Goal: Transaction & Acquisition: Obtain resource

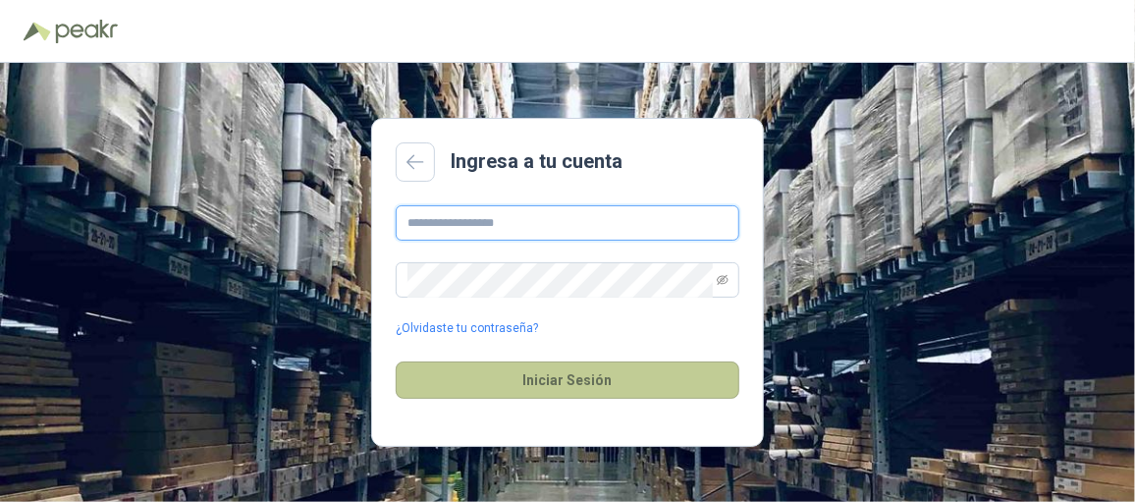
type input "**********"
click at [546, 379] on button "Iniciar Sesión" at bounding box center [568, 379] width 344 height 37
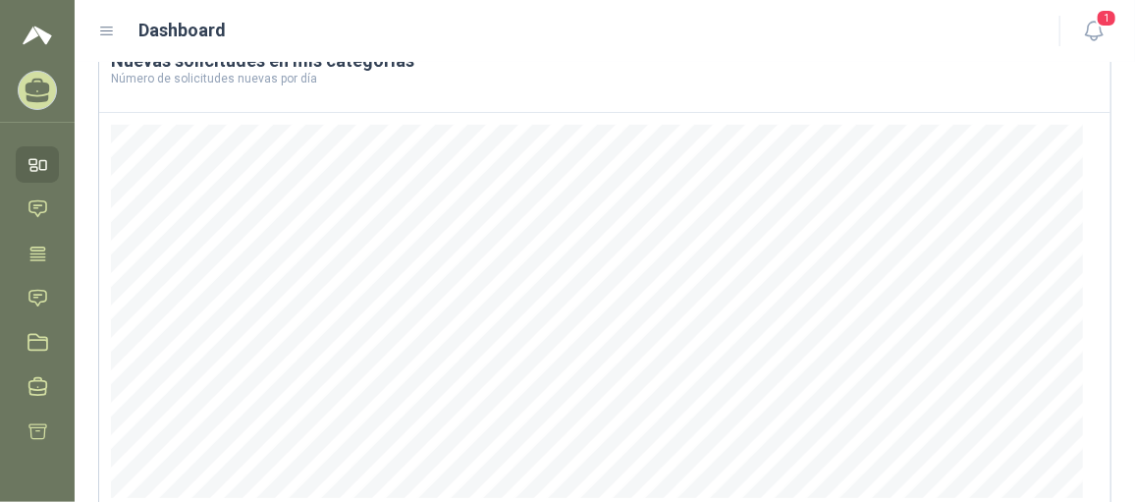
scroll to position [382, 0]
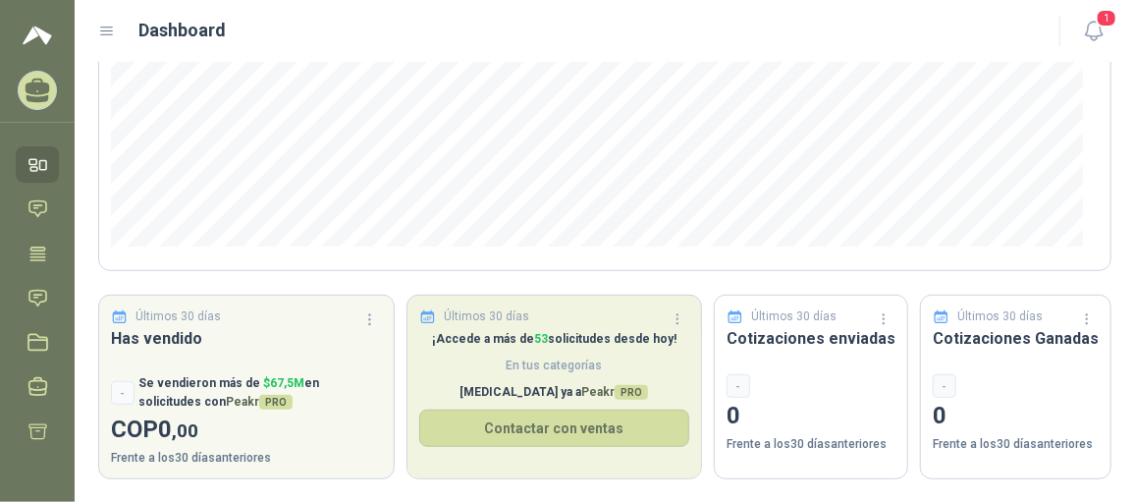
click at [562, 348] on div "¡Accede a más de 53 solicitudes desde [DATE]! En tus categorías [MEDICAL_DATA] …" at bounding box center [555, 404] width 295 height 148
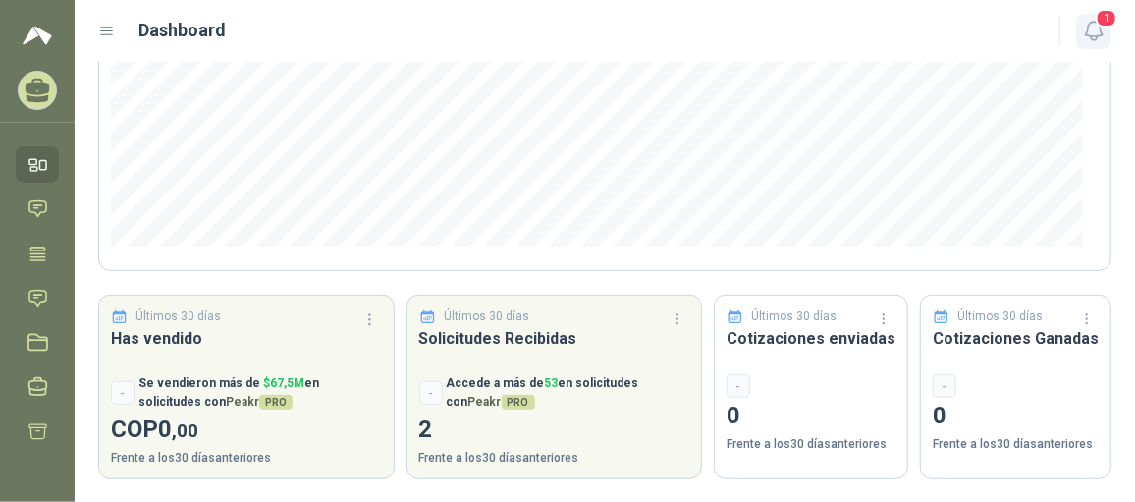
click at [1096, 24] on icon "button" at bounding box center [1094, 31] width 25 height 25
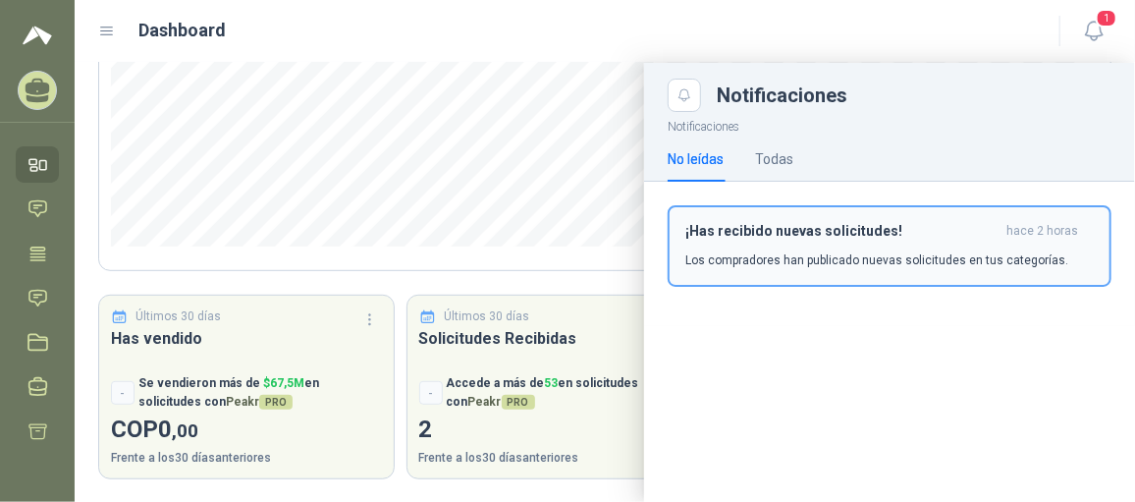
click at [802, 264] on p "Los compradores han publicado nuevas solicitudes en tus categorías." at bounding box center [876, 260] width 383 height 18
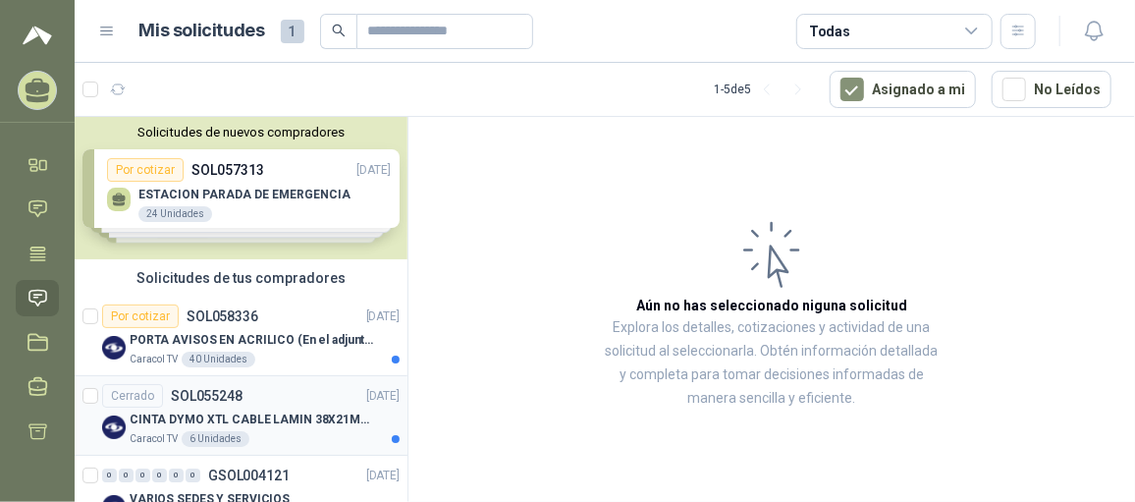
click at [312, 428] on div "CINTA DYMO XTL CABLE LAMIN 38X21MMBLANCO" at bounding box center [265, 420] width 270 height 24
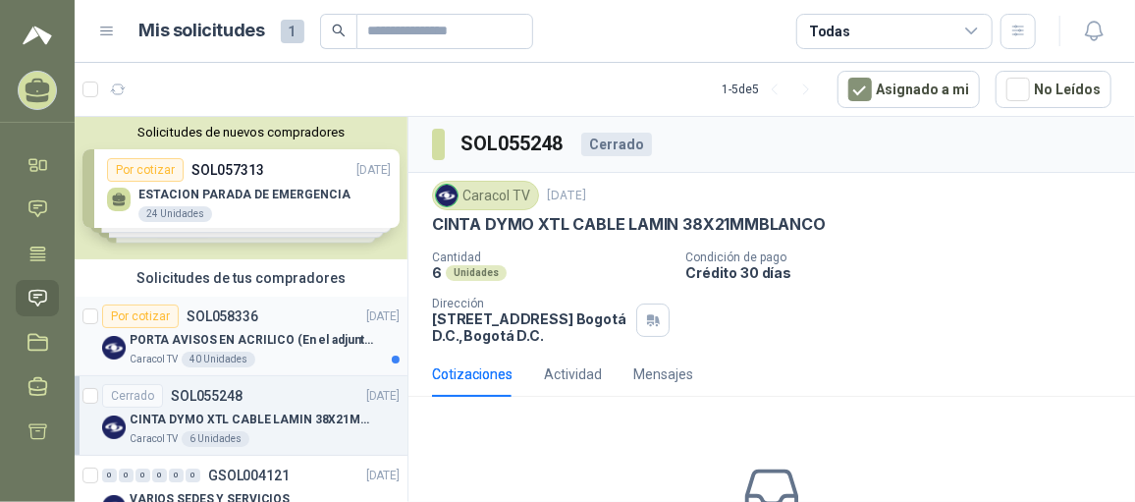
click at [310, 362] on div "Caracol TV 40 Unidades" at bounding box center [265, 360] width 270 height 16
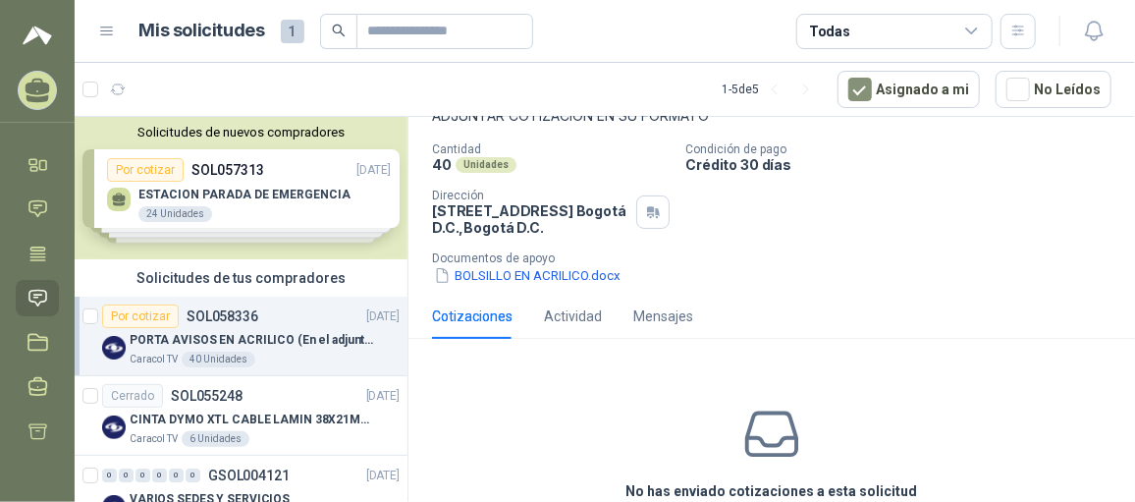
scroll to position [99, 0]
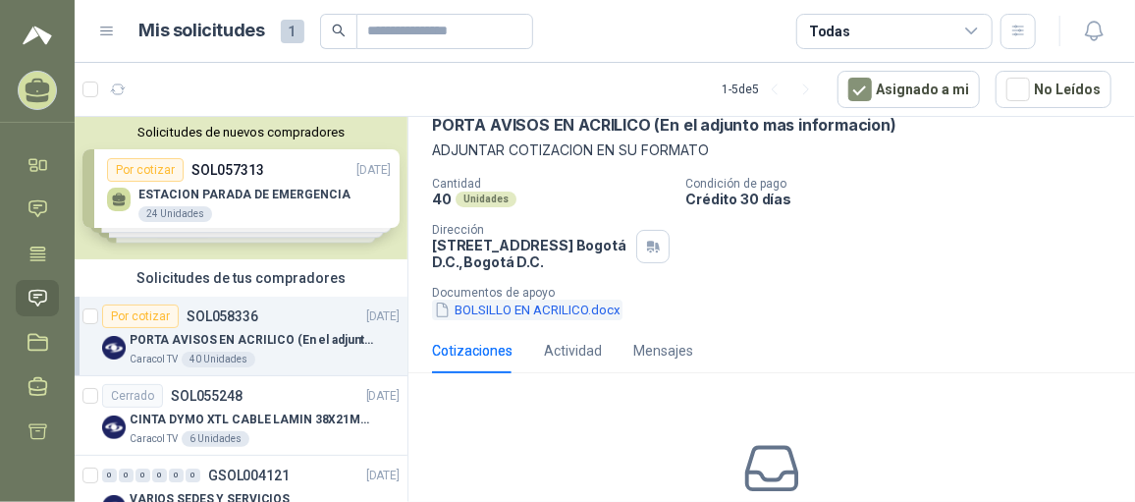
click at [530, 312] on button "BOLSILLO EN ACRILICO.docx" at bounding box center [527, 309] width 190 height 21
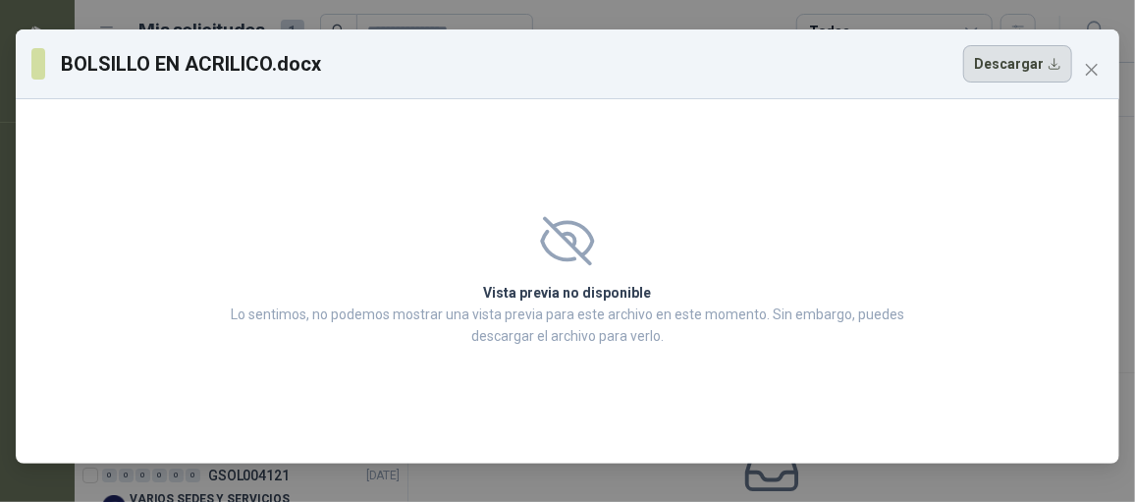
click at [1001, 69] on button "Descargar" at bounding box center [1017, 63] width 109 height 37
click at [1102, 64] on span "Close" at bounding box center [1091, 70] width 31 height 16
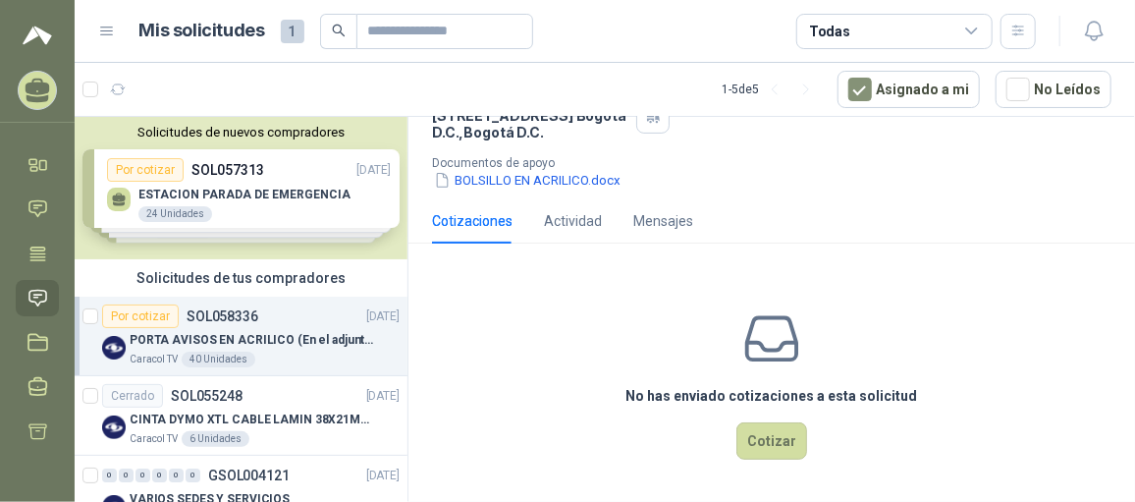
scroll to position [0, 0]
click at [565, 225] on div "Actividad" at bounding box center [573, 221] width 58 height 22
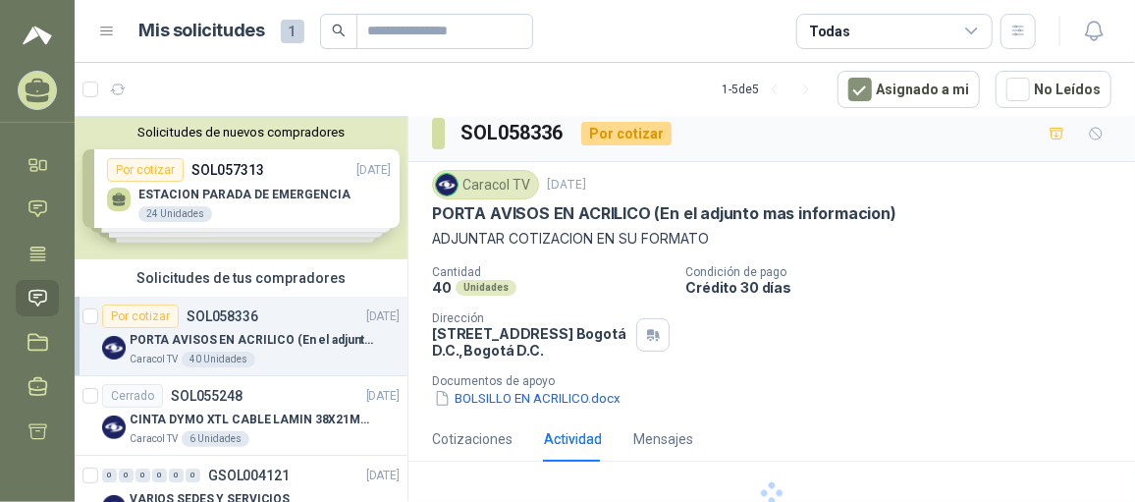
scroll to position [161, 0]
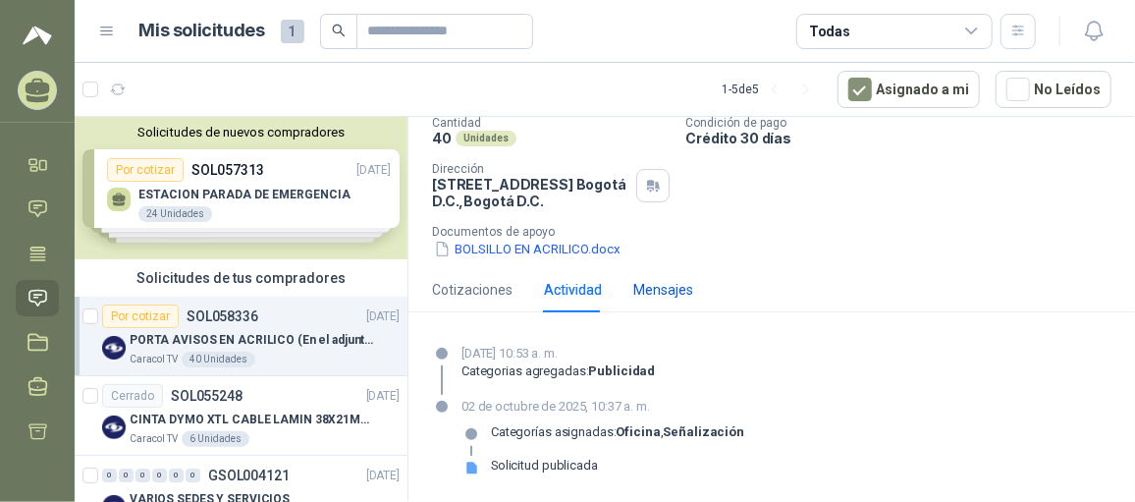
click at [666, 299] on div "Mensajes" at bounding box center [663, 290] width 60 height 22
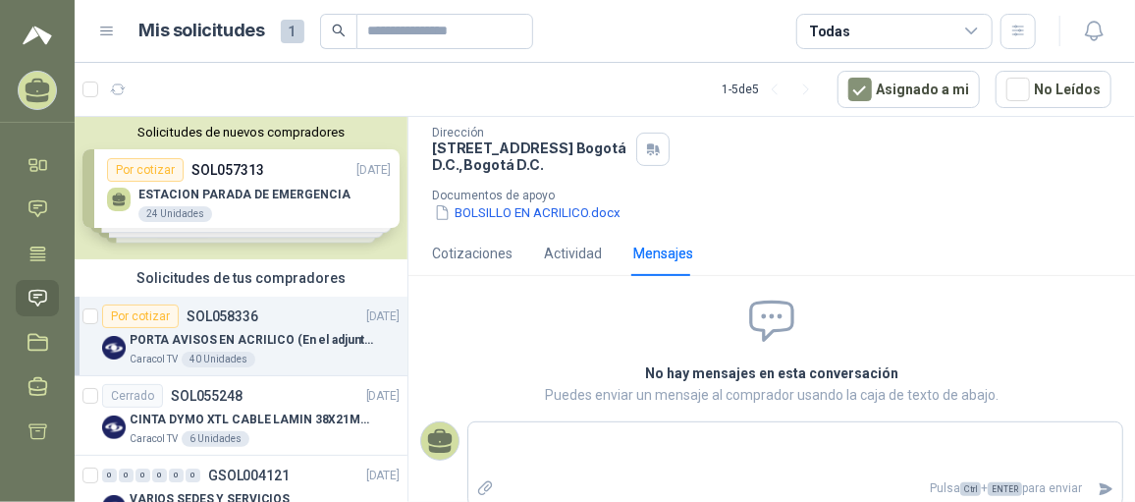
scroll to position [207, 0]
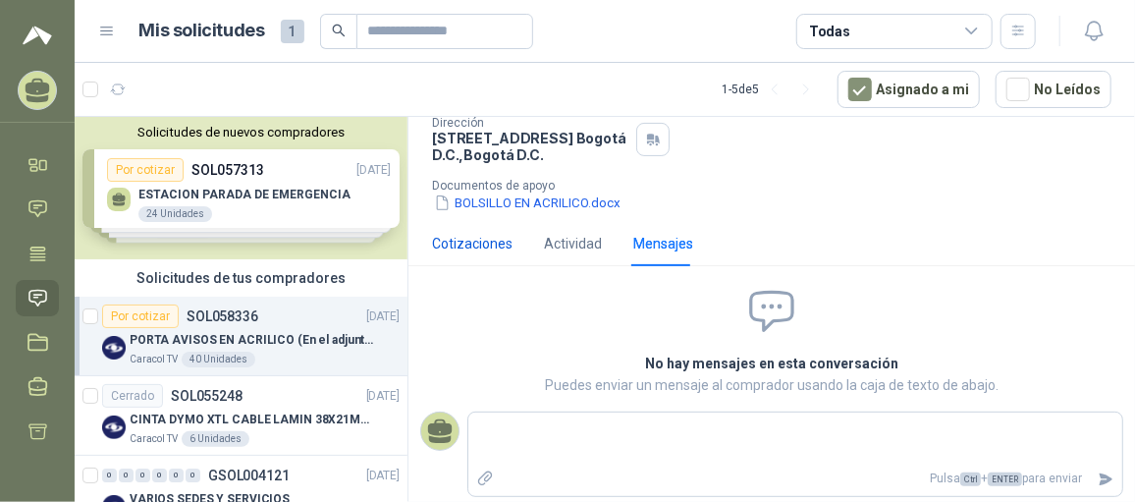
click at [482, 248] on div "Cotizaciones" at bounding box center [472, 244] width 81 height 22
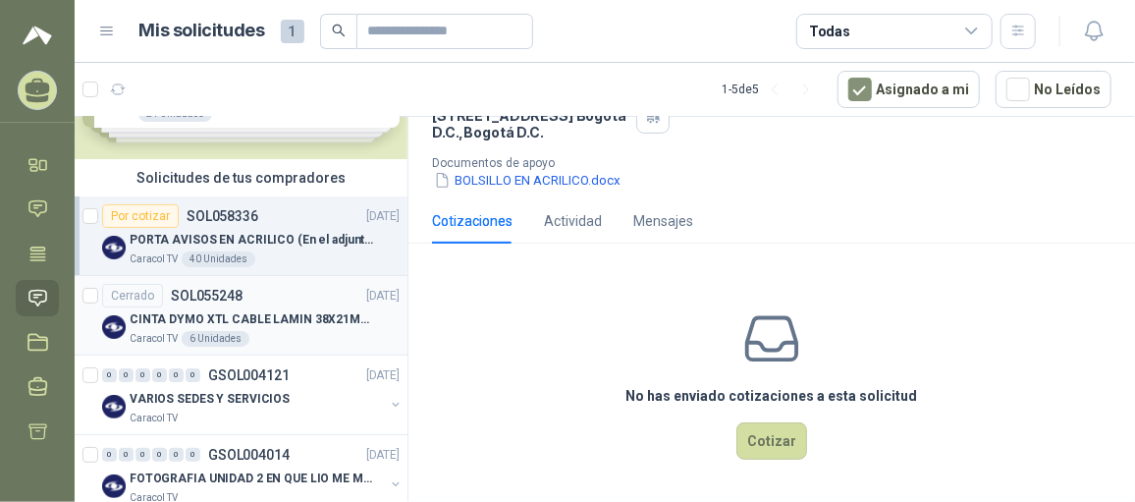
scroll to position [131, 0]
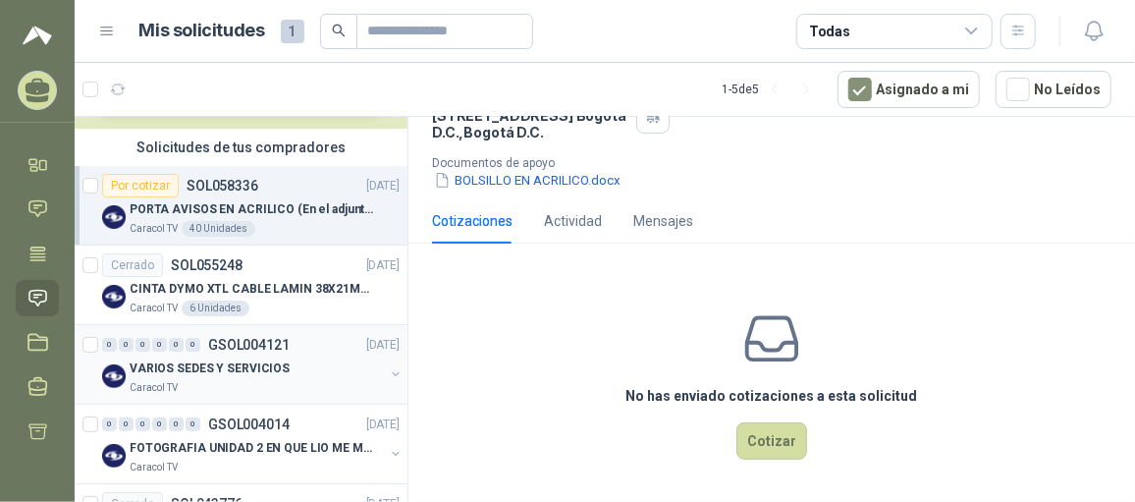
click at [308, 376] on div "VARIOS SEDES Y SERVICIOS" at bounding box center [257, 368] width 254 height 24
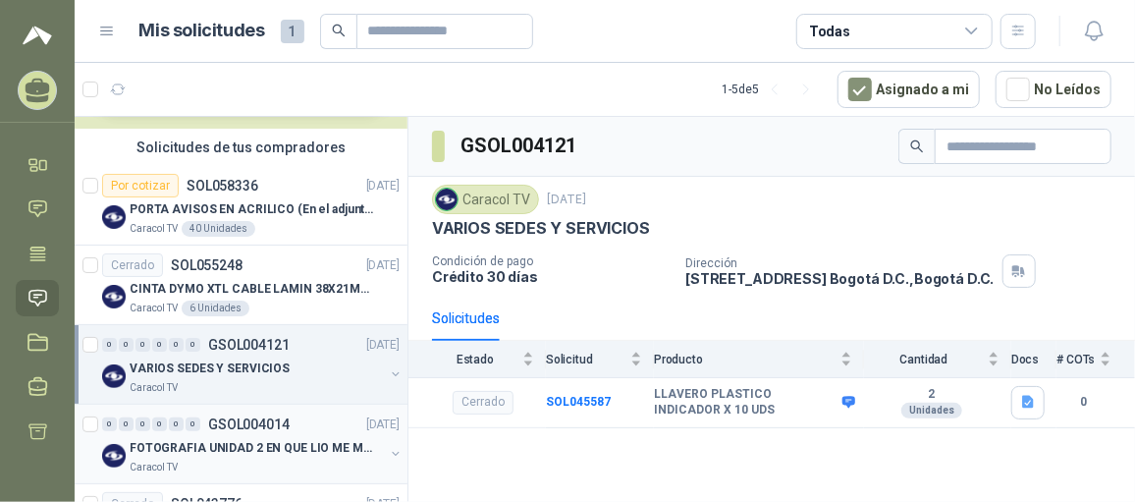
click at [249, 439] on p "FOTOGRAFIA UNIDAD 2 EN QUE LIO ME METI" at bounding box center [252, 448] width 245 height 19
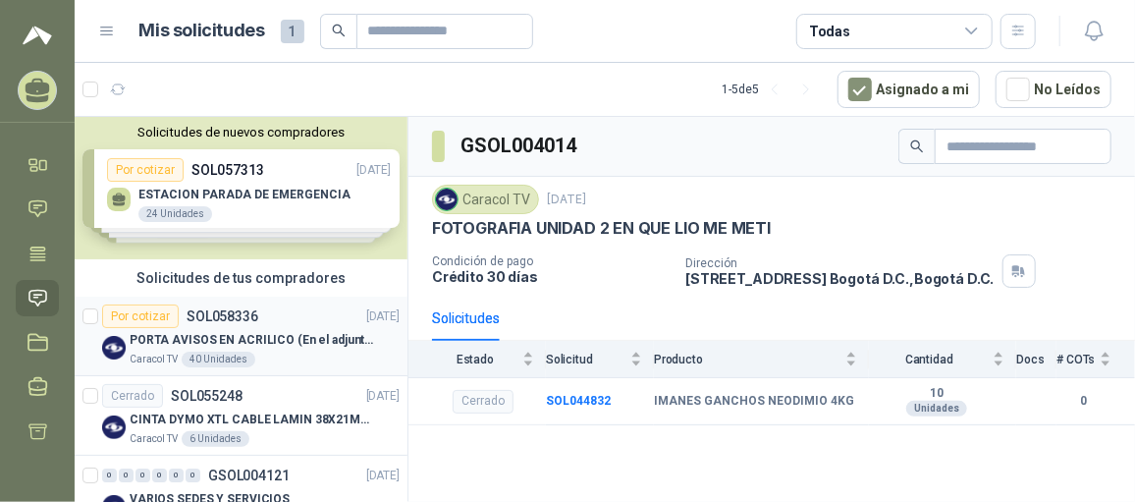
click at [287, 348] on p "PORTA AVISOS EN ACRILICO (En el adjunto mas informacion)" at bounding box center [252, 340] width 245 height 19
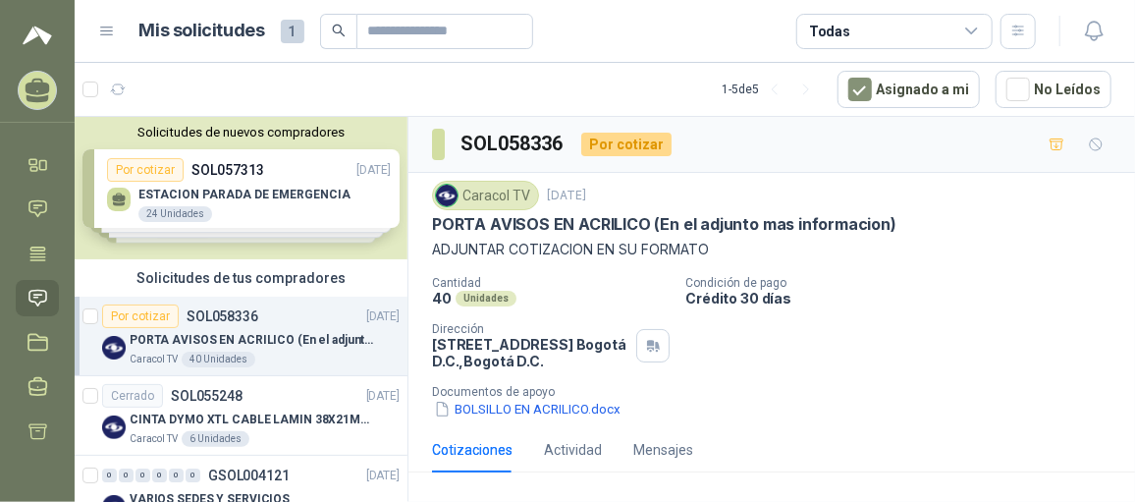
click at [304, 170] on div "Solicitudes de nuevos compradores Por cotizar SOL057313 [DATE] ESTACION PARADA …" at bounding box center [241, 188] width 333 height 142
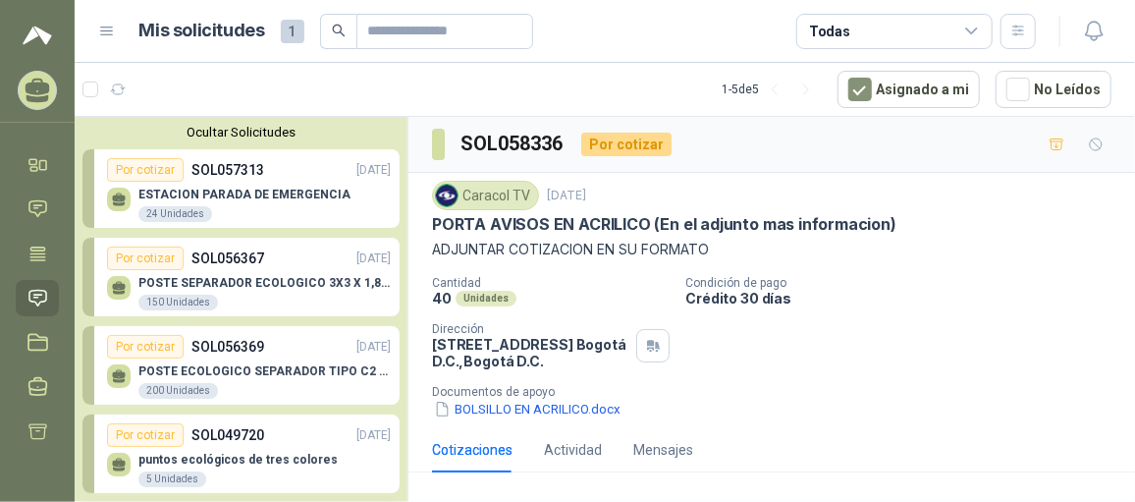
click at [269, 134] on button "Ocultar Solicitudes" at bounding box center [240, 132] width 317 height 15
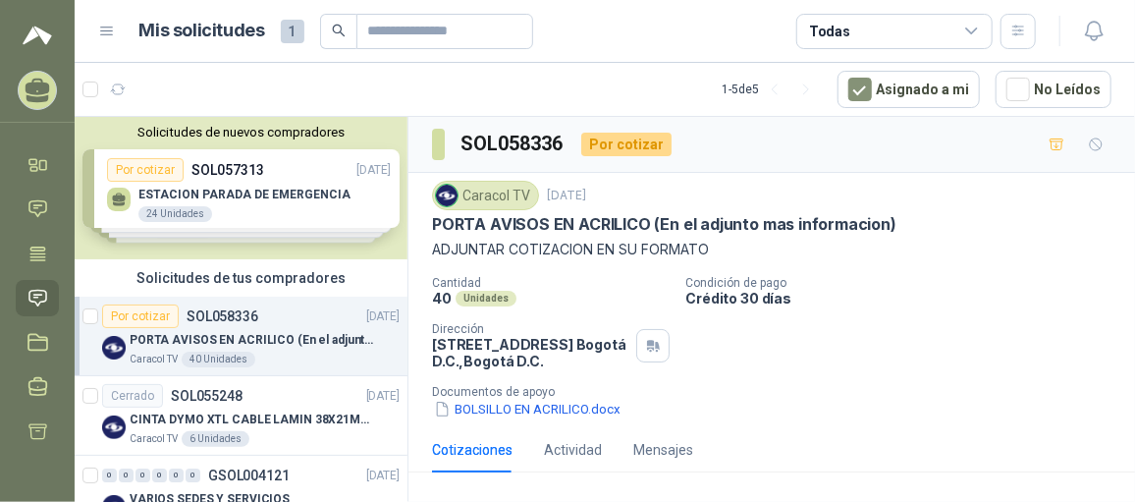
click at [294, 343] on p "PORTA AVISOS EN ACRILICO (En el adjunto mas informacion)" at bounding box center [252, 340] width 245 height 19
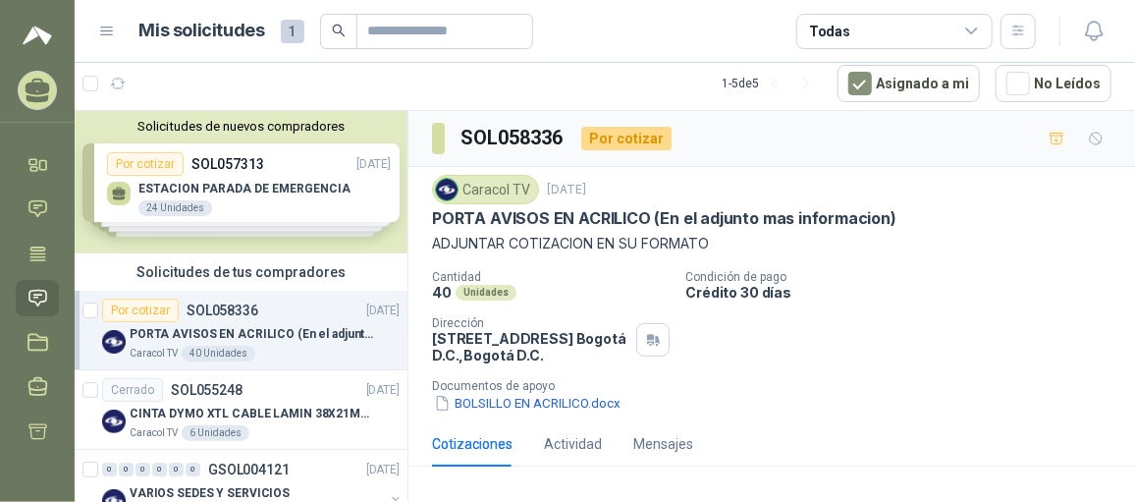
click at [288, 27] on span "1" at bounding box center [293, 32] width 24 height 24
click at [108, 29] on icon at bounding box center [107, 32] width 18 height 18
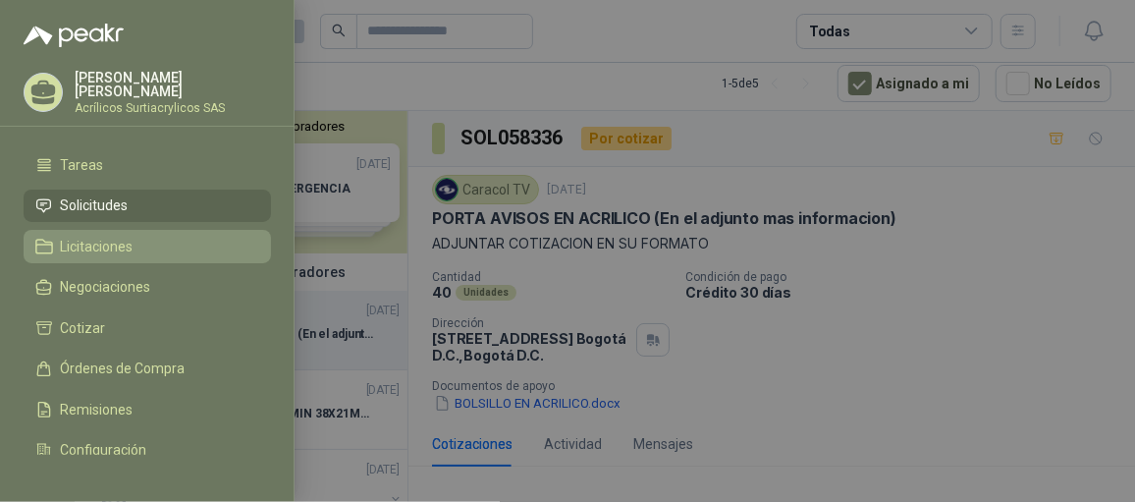
scroll to position [138, 0]
